Goal: Task Accomplishment & Management: Manage account settings

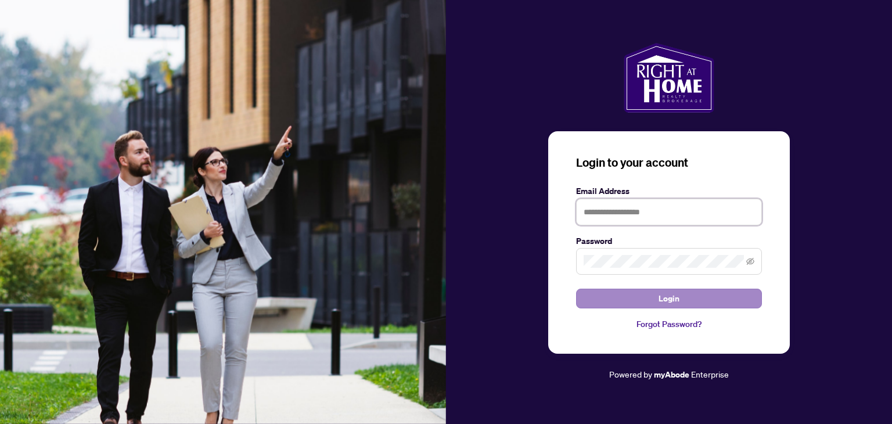
type input "**********"
click at [668, 295] on span "Login" at bounding box center [668, 298] width 21 height 19
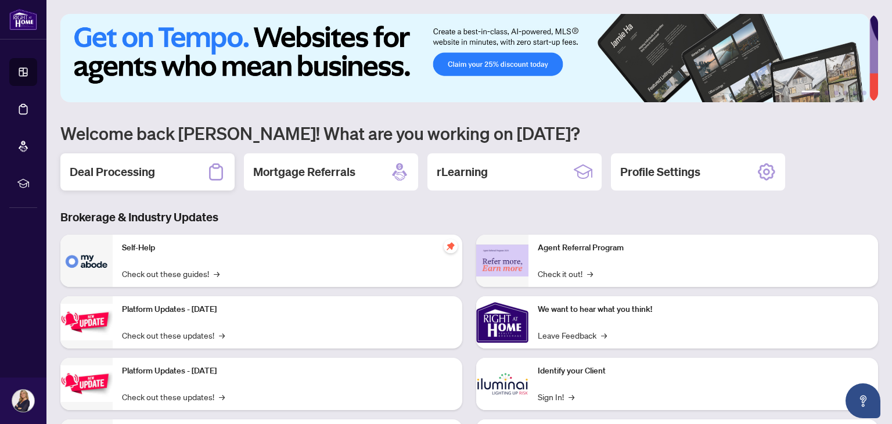
click at [111, 171] on h2 "Deal Processing" at bounding box center [112, 172] width 85 height 16
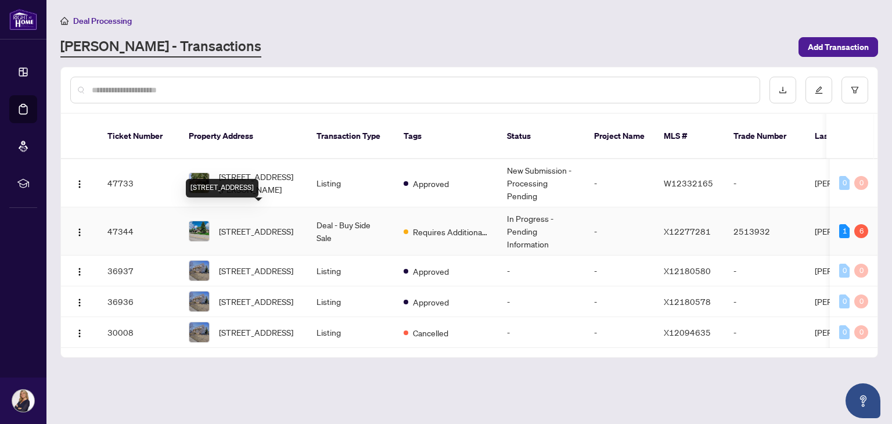
click at [243, 225] on span "[STREET_ADDRESS]" at bounding box center [256, 231] width 74 height 13
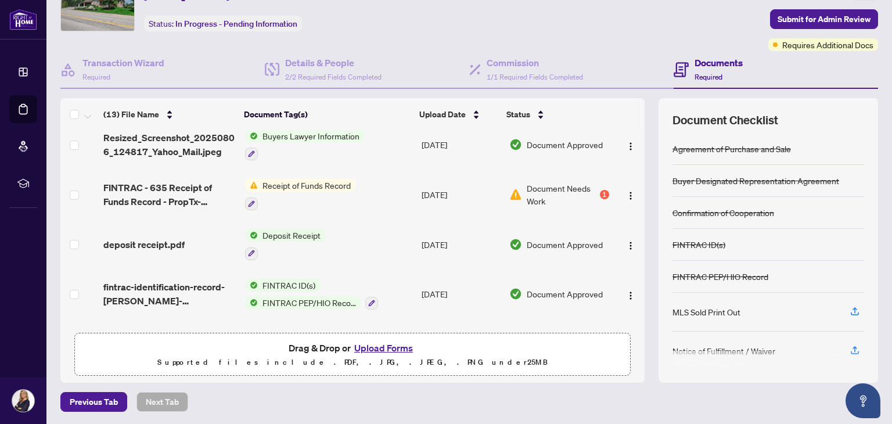
scroll to position [160, 0]
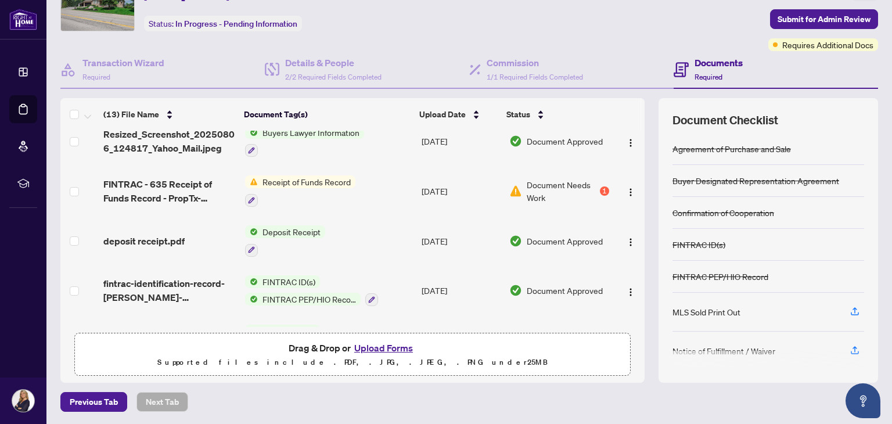
click at [317, 180] on span "Receipt of Funds Record" at bounding box center [307, 181] width 98 height 13
click at [531, 183] on span "Document Needs Work" at bounding box center [562, 191] width 71 height 26
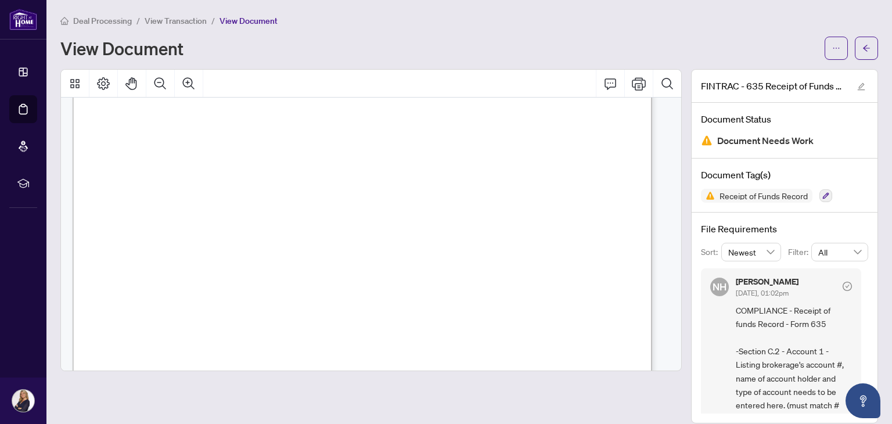
scroll to position [879, 0]
click at [632, 82] on icon "Print" at bounding box center [639, 84] width 14 height 14
click at [661, 370] on div at bounding box center [370, 246] width 621 height 354
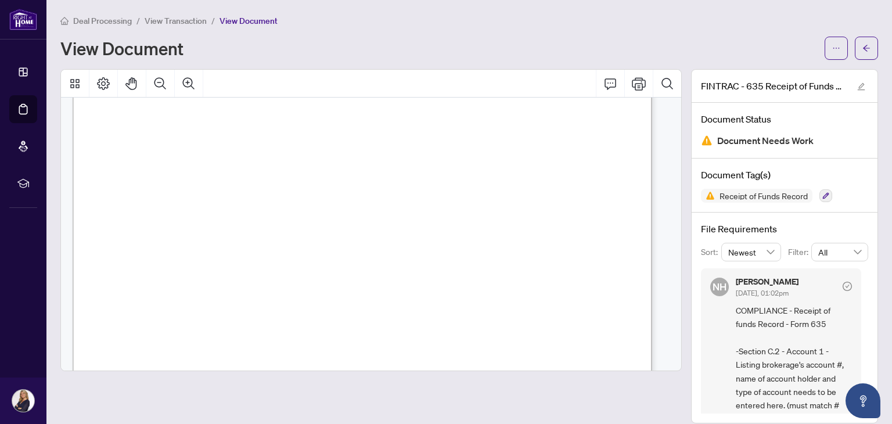
click at [661, 370] on div at bounding box center [370, 246] width 621 height 354
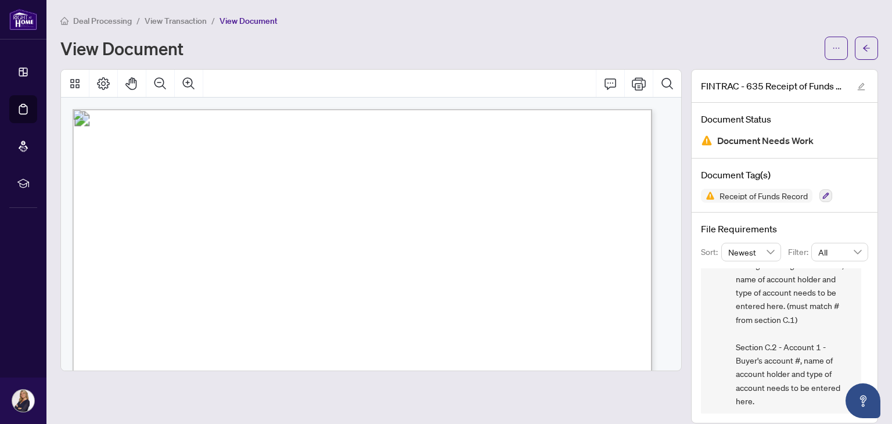
scroll to position [102, 0]
click at [849, 337] on div "NH [PERSON_NAME] [DATE], 01:02pm COMPLIANCE - Receipt of funds Record - Form 63…" at bounding box center [784, 340] width 167 height 145
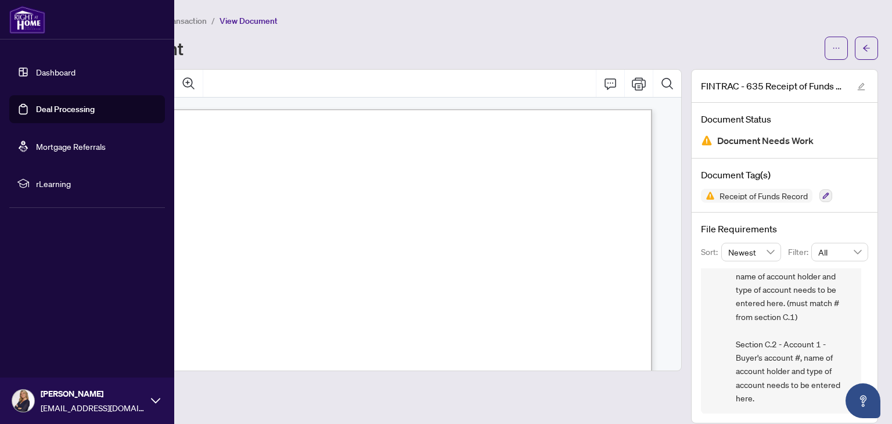
click at [30, 26] on img at bounding box center [27, 20] width 36 height 28
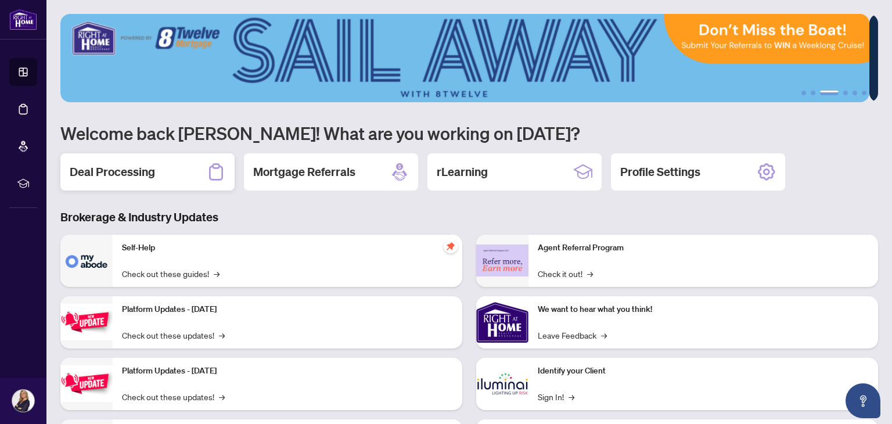
click at [95, 177] on h2 "Deal Processing" at bounding box center [112, 172] width 85 height 16
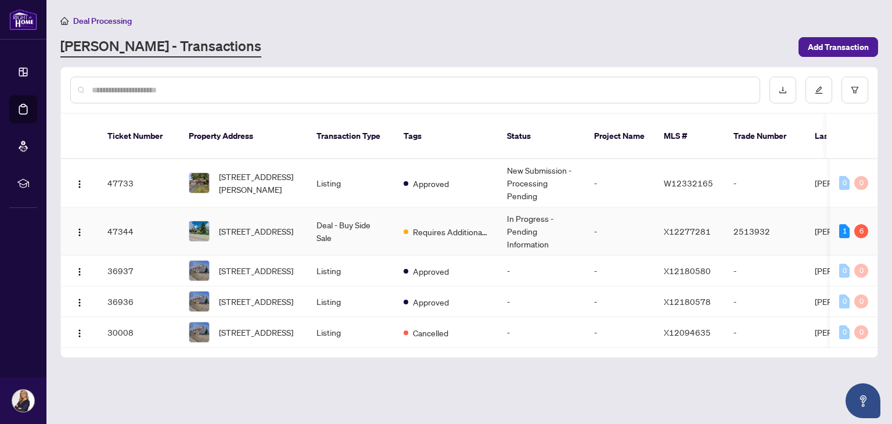
click at [331, 214] on td "Deal - Buy Side Sale" at bounding box center [350, 231] width 87 height 48
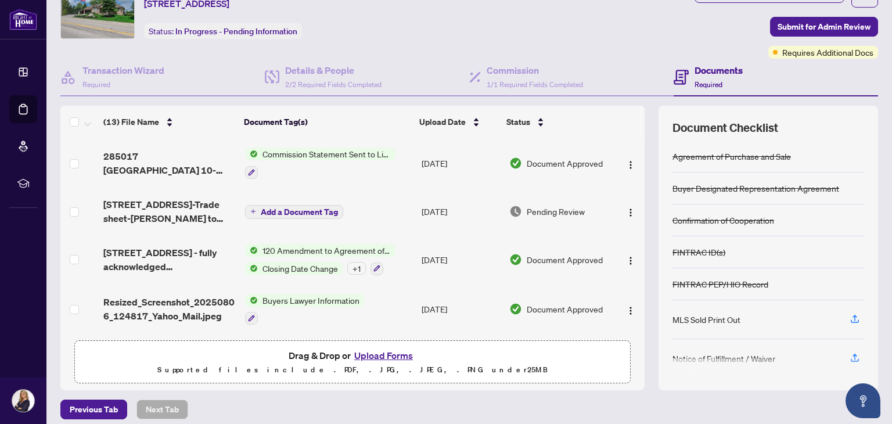
scroll to position [61, 0]
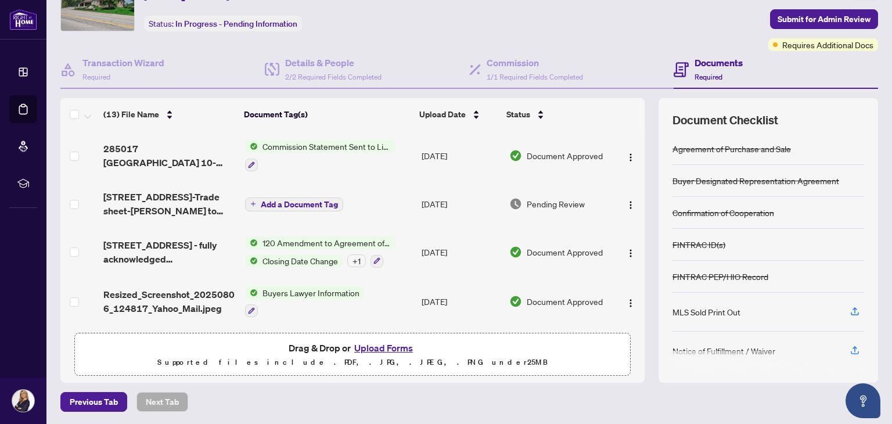
click at [370, 345] on button "Upload Forms" at bounding box center [384, 347] width 66 height 15
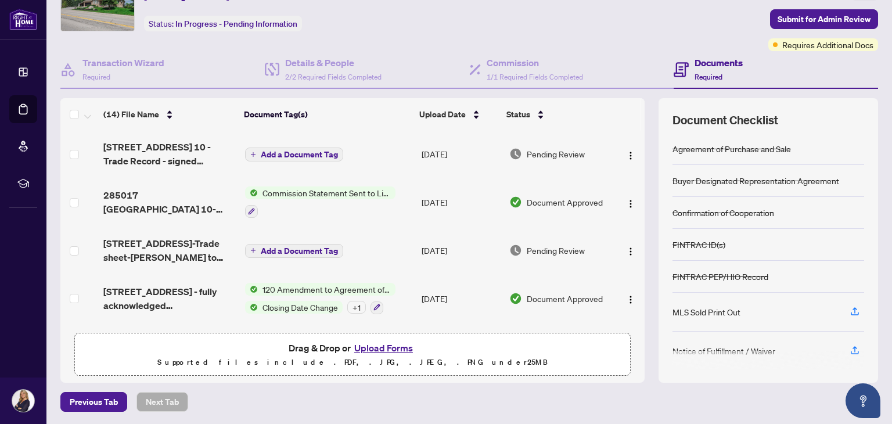
click at [355, 344] on button "Upload Forms" at bounding box center [384, 347] width 66 height 15
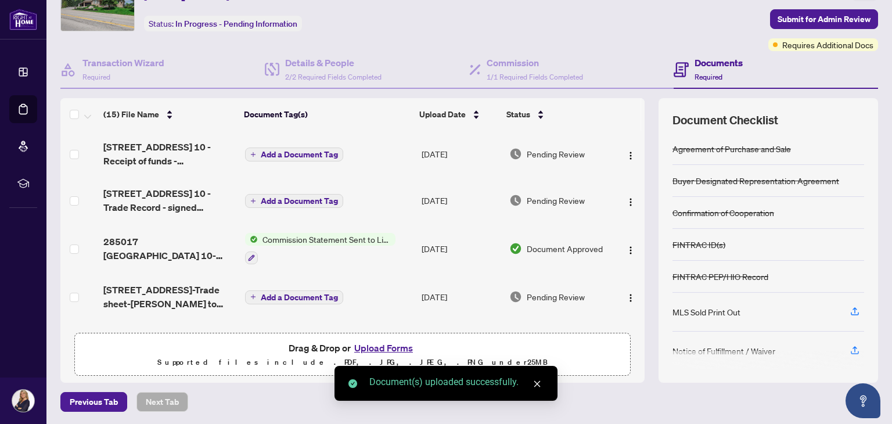
click at [533, 382] on icon "close" at bounding box center [537, 384] width 8 height 8
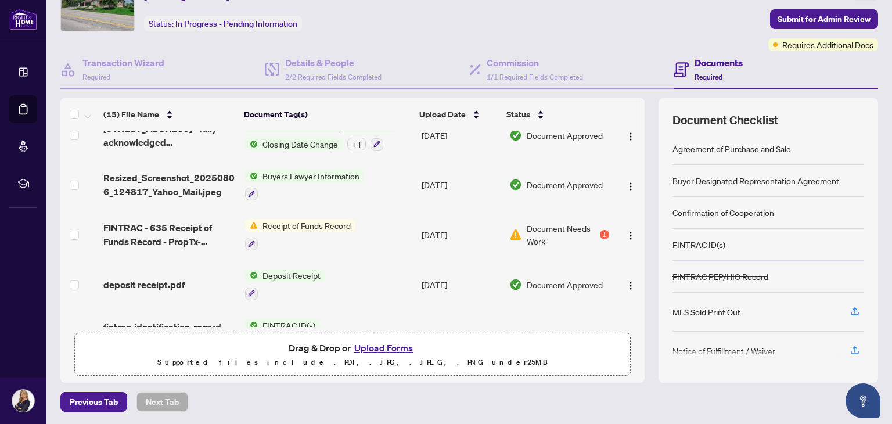
scroll to position [232, 0]
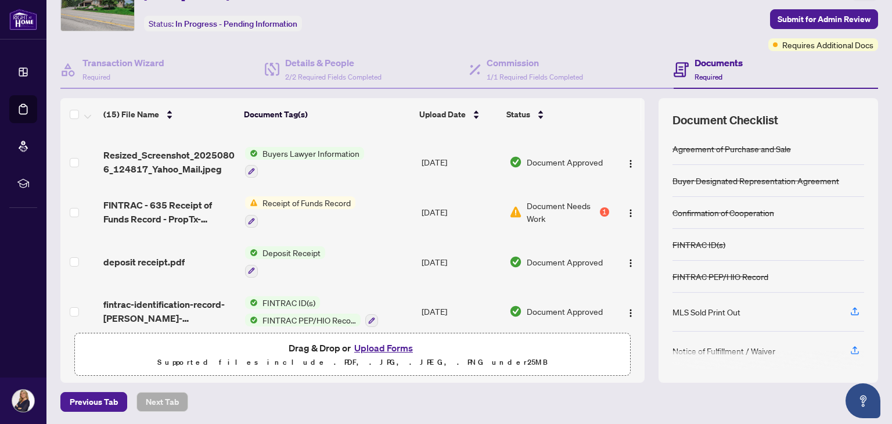
click at [563, 199] on span "Document Needs Work" at bounding box center [562, 212] width 71 height 26
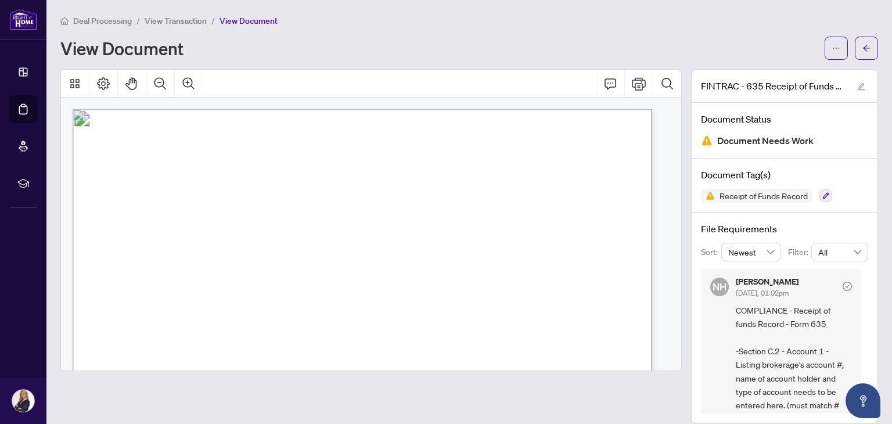
scroll to position [12, 0]
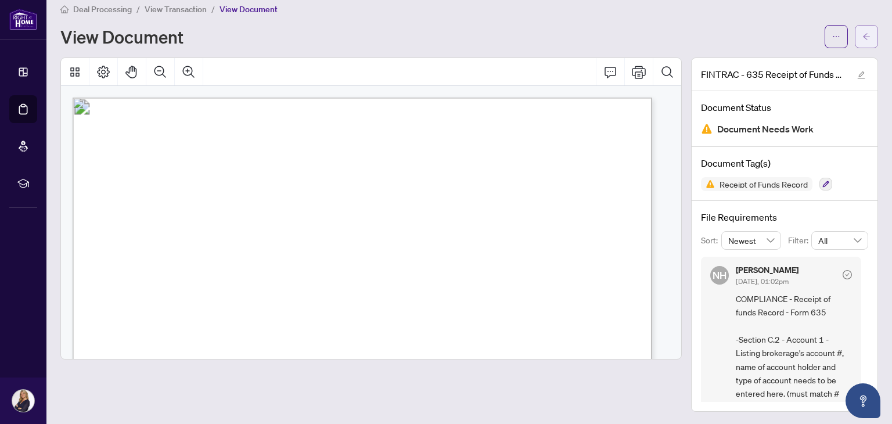
click at [862, 38] on icon "arrow-left" at bounding box center [866, 37] width 8 height 8
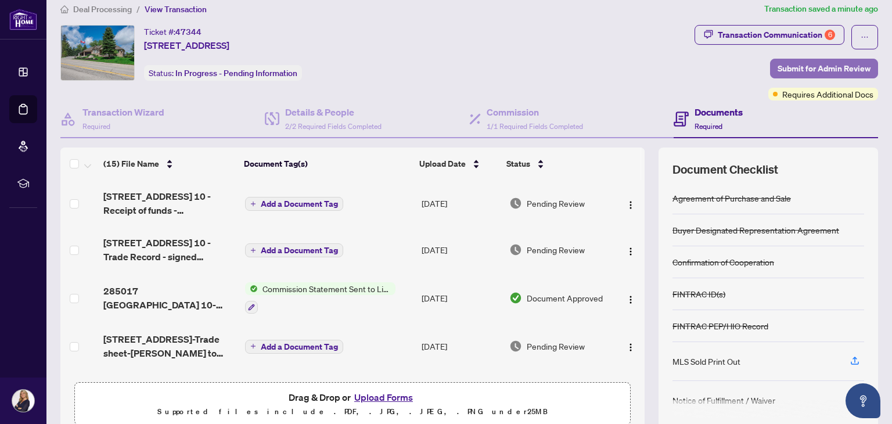
click at [829, 69] on span "Submit for Admin Review" at bounding box center [823, 68] width 93 height 19
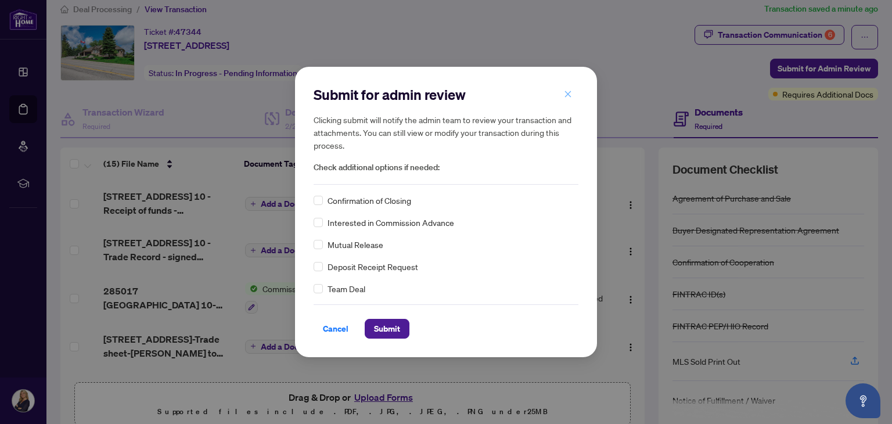
click at [567, 93] on icon "close" at bounding box center [568, 94] width 6 height 6
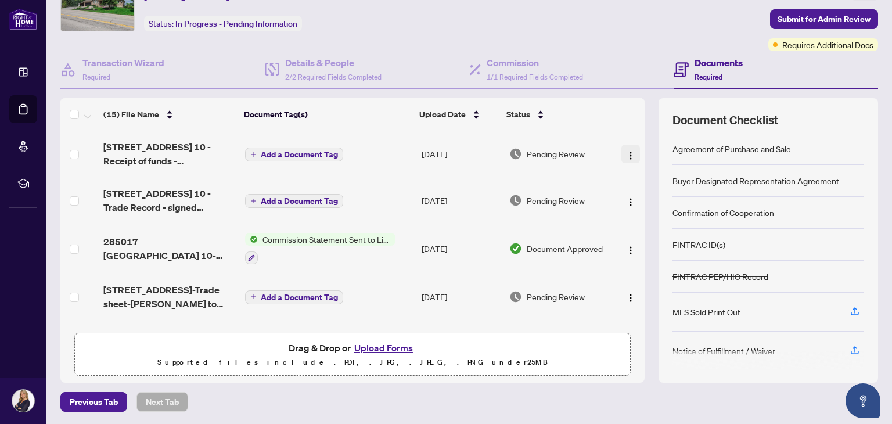
click at [626, 153] on img "button" at bounding box center [630, 155] width 9 height 9
